Goal: Task Accomplishment & Management: Use online tool/utility

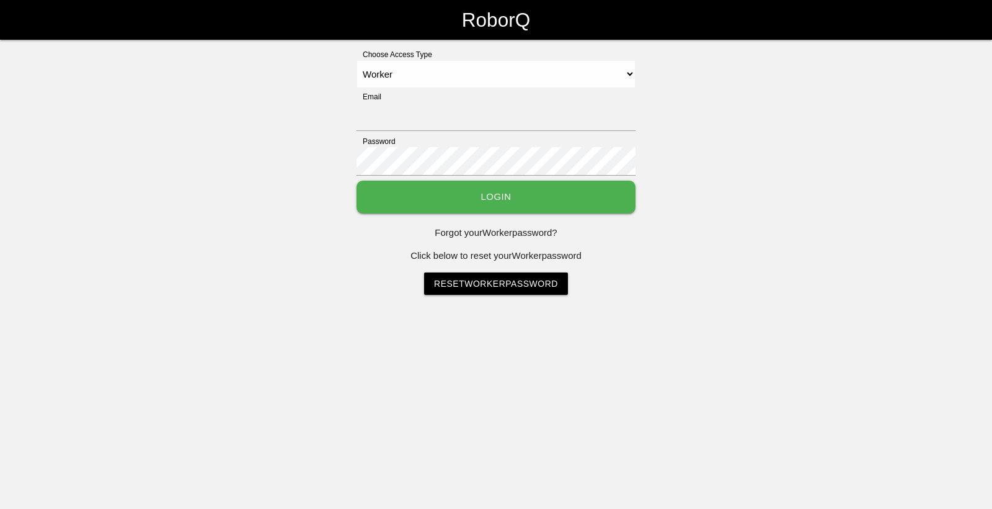
select select "Worker"
type input "[EMAIL_ADDRESS][DOMAIN_NAME]"
click at [517, 203] on button "Login" at bounding box center [496, 196] width 279 height 33
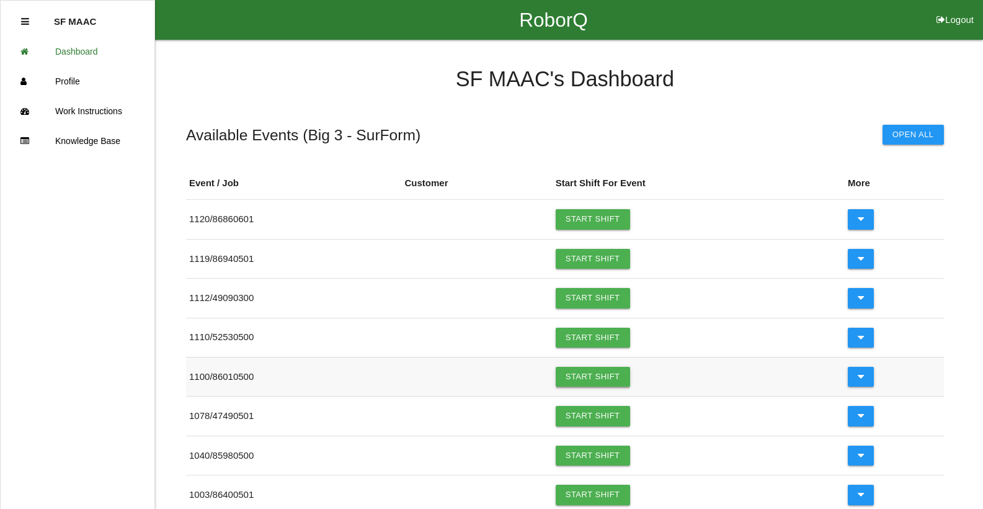
click at [619, 376] on link "Start Shift" at bounding box center [593, 376] width 74 height 20
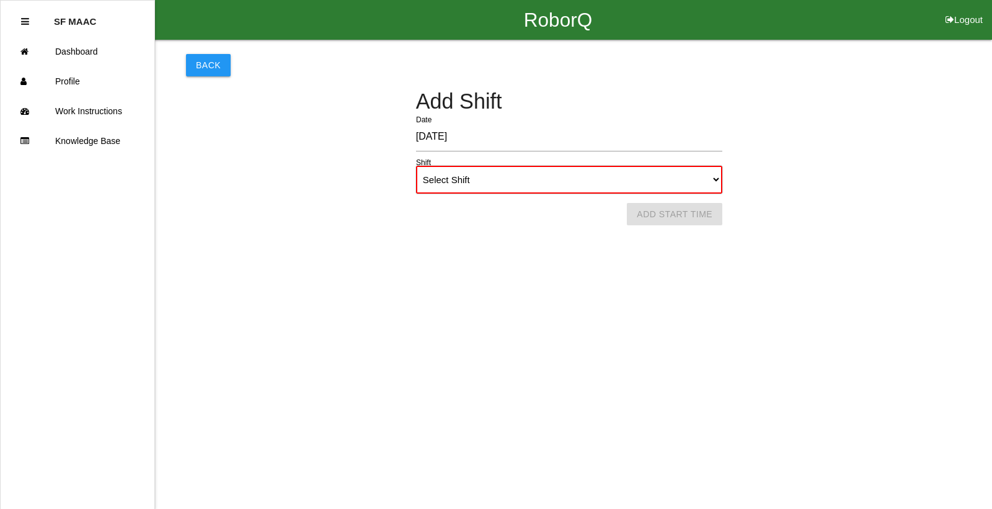
click at [666, 171] on select "Select Shift 1st Shift 2nd Shift 3rd Shift 4th Shift" at bounding box center [569, 180] width 306 height 28
select select "1"
click at [416, 166] on select "Select Shift 1st Shift 2nd Shift 3rd Shift 4th Shift" at bounding box center [569, 180] width 306 height 28
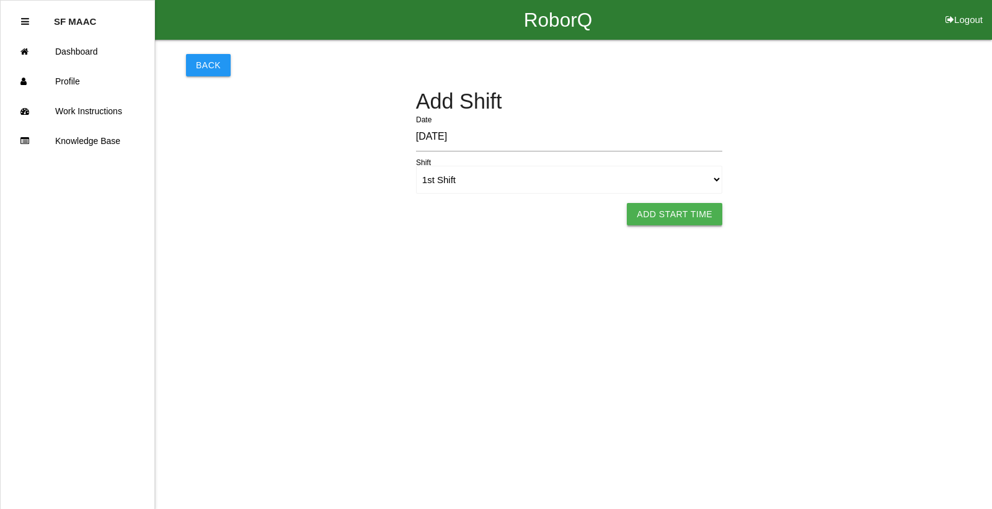
click at [668, 214] on button "Add Start Time" at bounding box center [674, 214] width 95 height 22
select select "6"
select select "37"
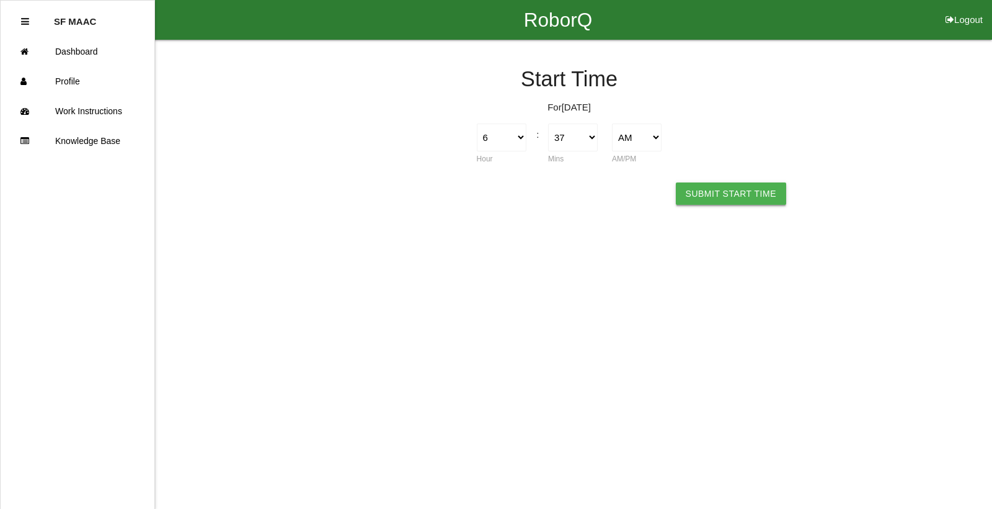
click at [729, 195] on button "Submit Start Time" at bounding box center [731, 193] width 110 height 22
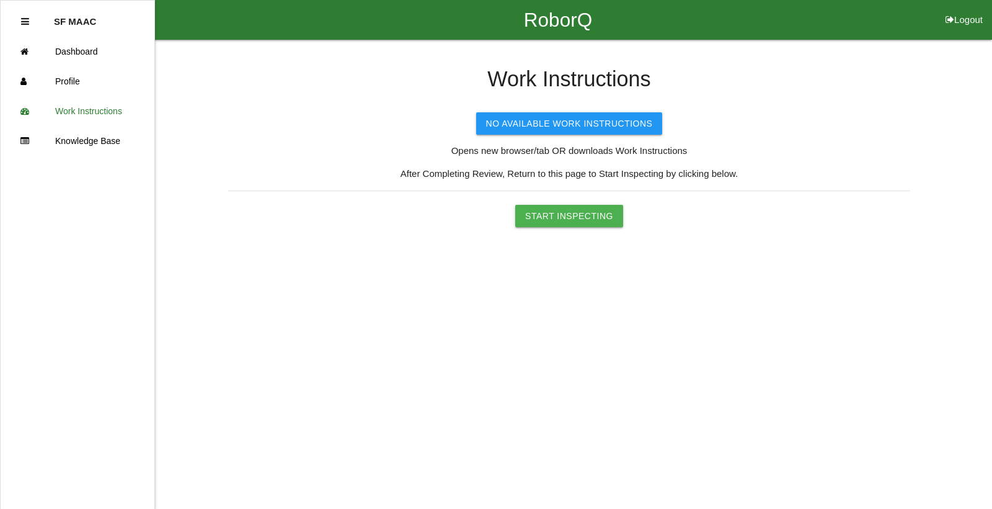
click at [612, 206] on button "Start Inspecting" at bounding box center [569, 216] width 108 height 22
